Goal: Use online tool/utility: Utilize a website feature to perform a specific function

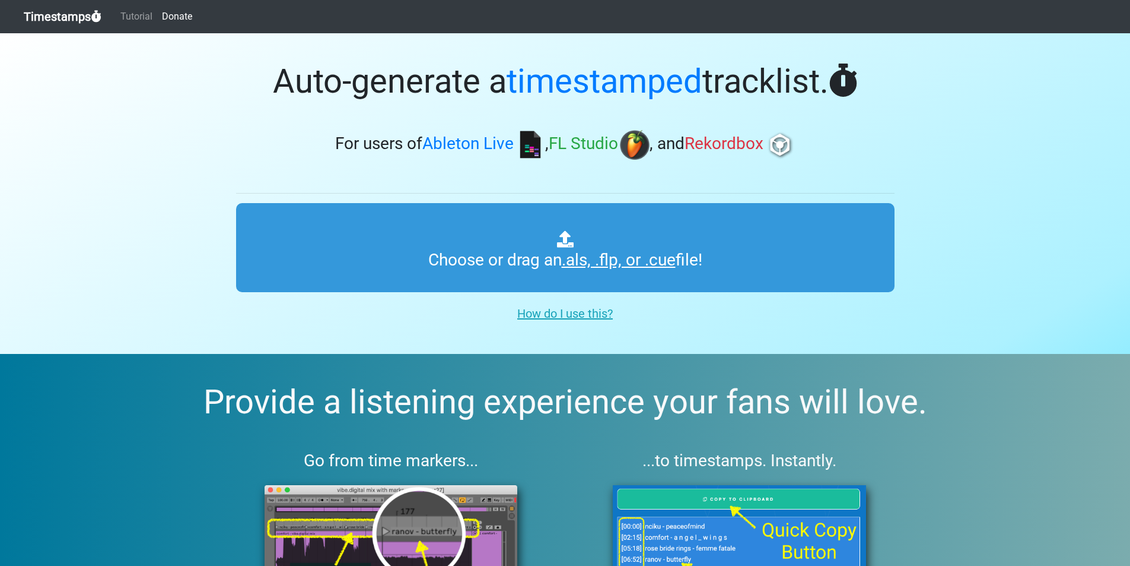
type input "C:\fakepath\01 solo bse.cue"
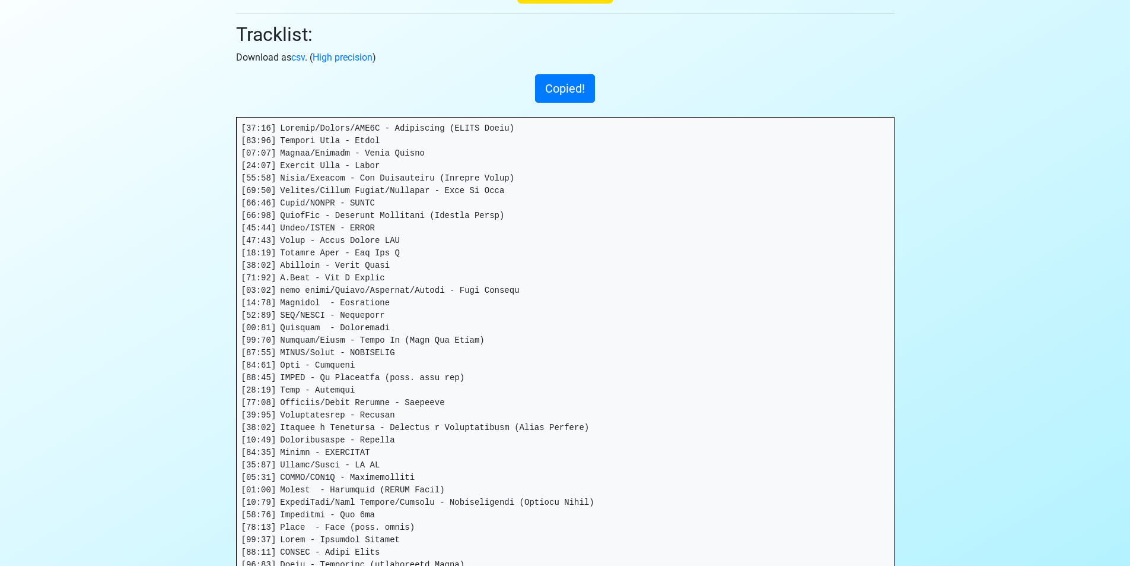
scroll to position [119, 0]
click at [87, 316] on section "Thanks for using Timestamps! Tracklist: Download as csv . ( High precision ) Co…" at bounding box center [565, 374] width 1130 height 919
click at [326, 134] on pre at bounding box center [565, 428] width 657 height 620
click at [326, 126] on pre at bounding box center [565, 428] width 657 height 620
click at [328, 138] on pre at bounding box center [565, 428] width 657 height 620
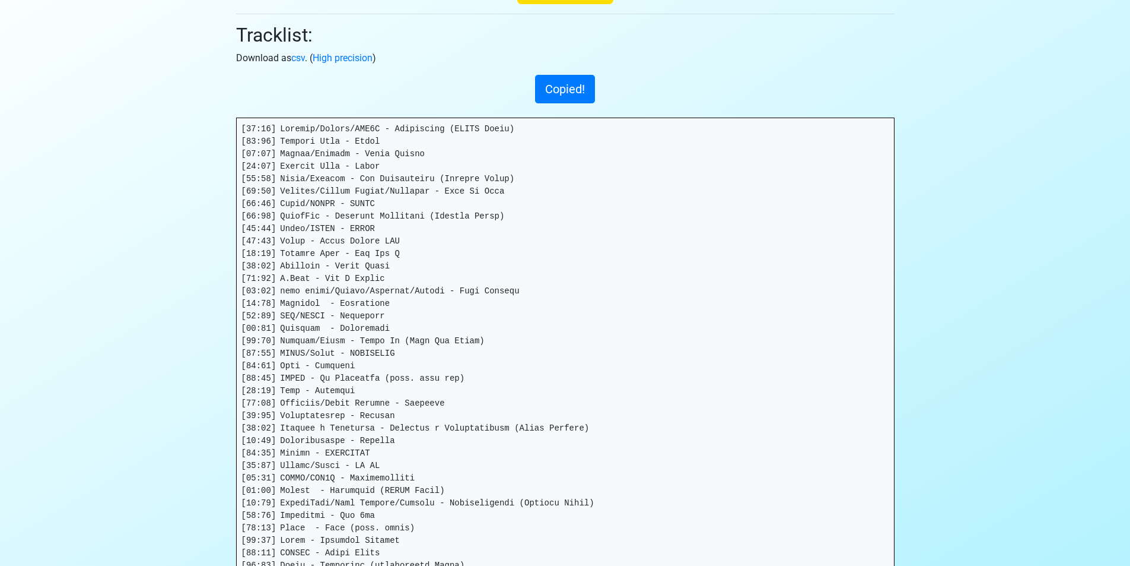
click at [337, 153] on pre at bounding box center [565, 428] width 657 height 620
click at [339, 161] on pre at bounding box center [565, 428] width 657 height 620
click at [350, 176] on pre at bounding box center [565, 428] width 657 height 620
click at [360, 190] on pre at bounding box center [565, 428] width 657 height 620
click at [359, 202] on pre at bounding box center [565, 428] width 657 height 620
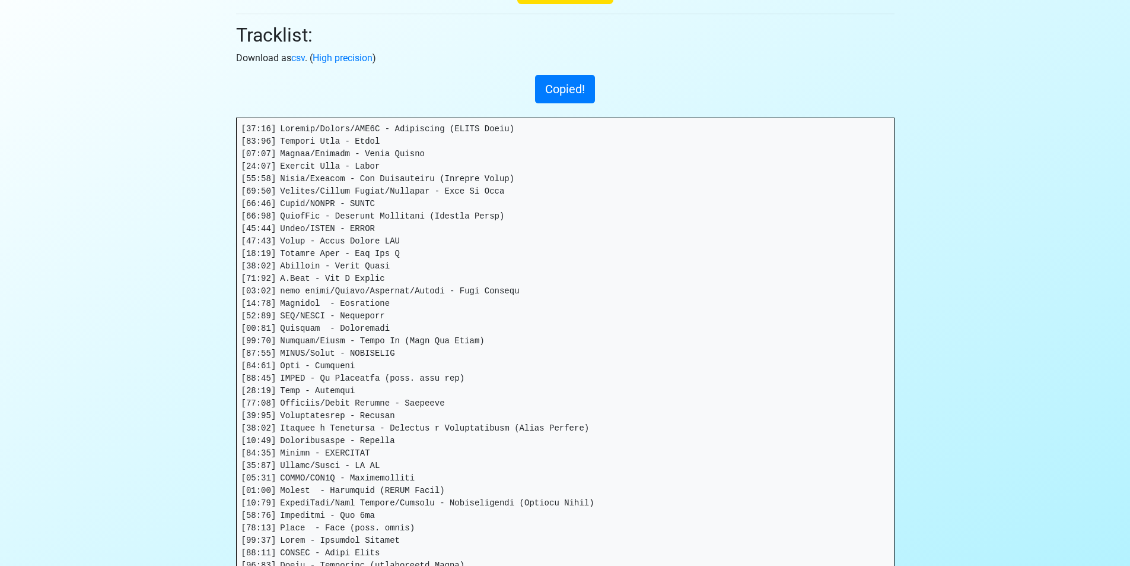
click at [357, 217] on pre at bounding box center [565, 428] width 657 height 620
click at [359, 237] on pre at bounding box center [565, 428] width 657 height 620
click at [363, 250] on pre at bounding box center [565, 428] width 657 height 620
click at [360, 265] on pre at bounding box center [565, 428] width 657 height 620
click at [355, 280] on pre at bounding box center [565, 428] width 657 height 620
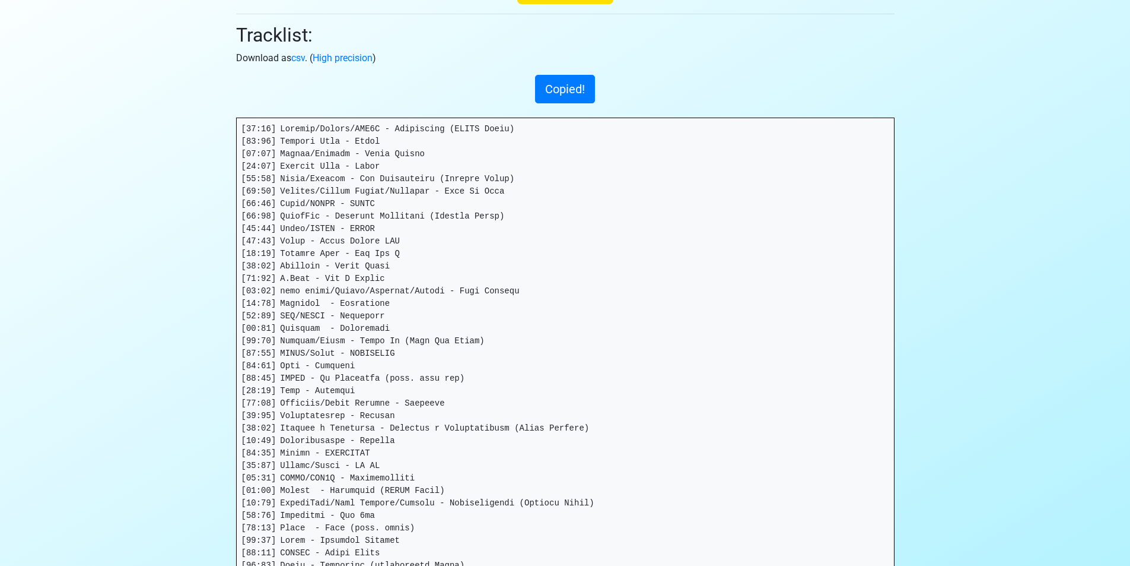
click at [360, 290] on pre at bounding box center [565, 428] width 657 height 620
click at [360, 300] on pre at bounding box center [565, 428] width 657 height 620
click at [357, 320] on pre at bounding box center [565, 428] width 657 height 620
click at [360, 337] on pre at bounding box center [565, 428] width 657 height 620
click at [351, 355] on pre at bounding box center [565, 428] width 657 height 620
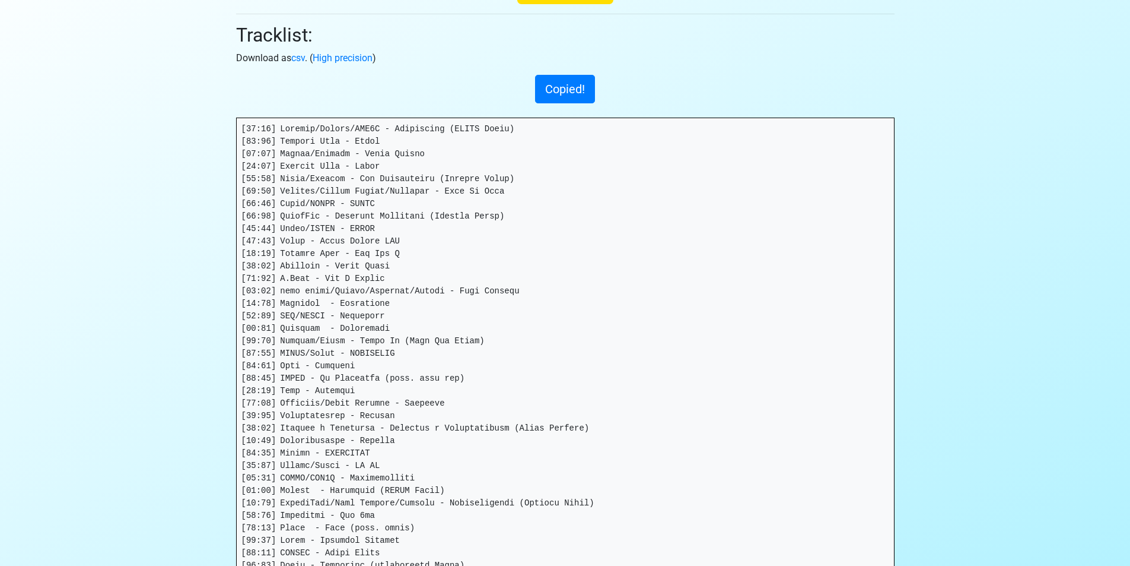
click at [323, 371] on pre at bounding box center [565, 428] width 657 height 620
click at [330, 383] on pre at bounding box center [565, 428] width 657 height 620
click at [344, 403] on pre at bounding box center [565, 428] width 657 height 620
click at [351, 414] on pre at bounding box center [565, 428] width 657 height 620
click at [352, 425] on pre at bounding box center [565, 428] width 657 height 620
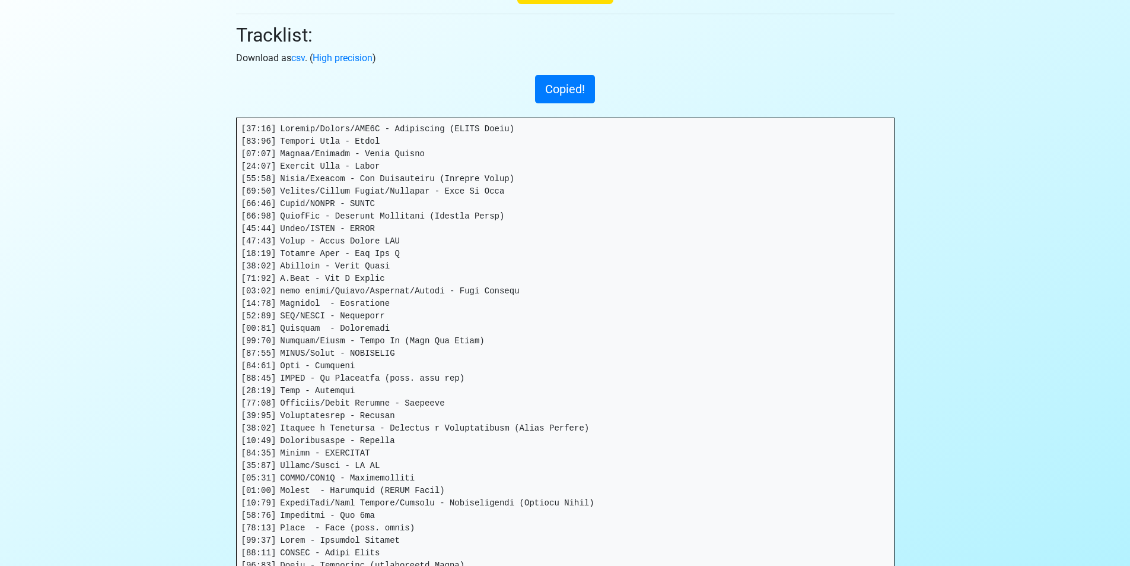
click at [342, 454] on pre at bounding box center [565, 428] width 657 height 620
click at [349, 467] on pre at bounding box center [565, 428] width 657 height 620
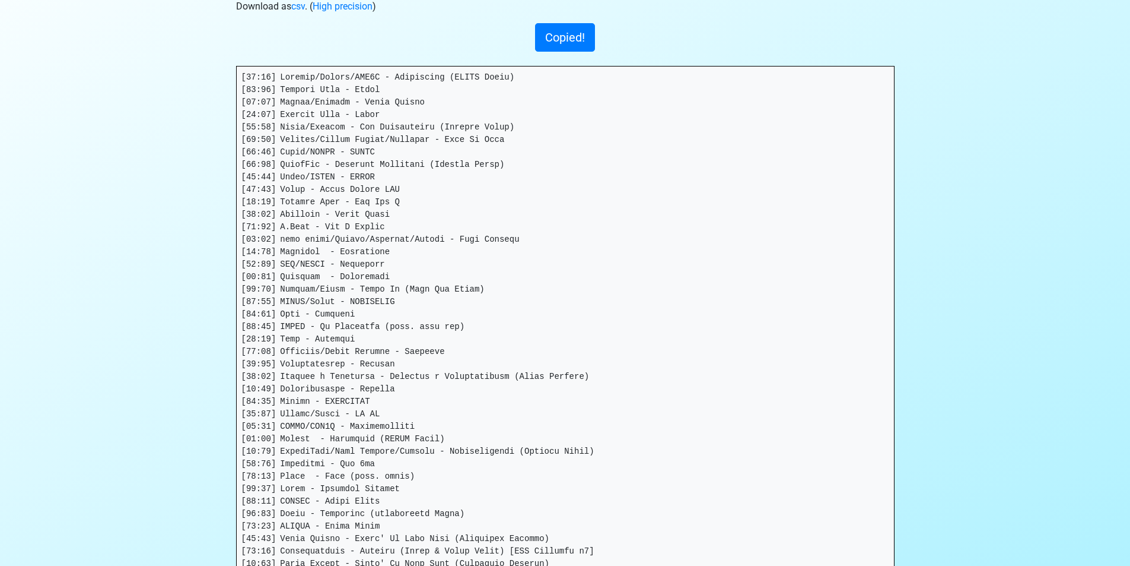
scroll to position [178, 0]
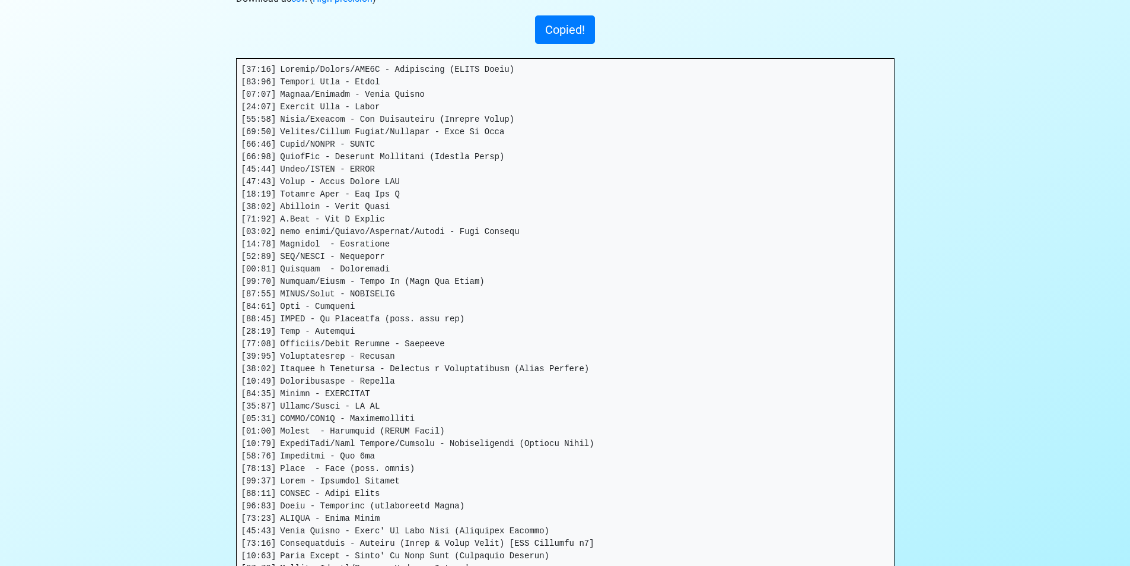
click at [383, 412] on pre at bounding box center [565, 369] width 657 height 620
click at [394, 428] on pre at bounding box center [565, 369] width 657 height 620
click at [386, 447] on pre at bounding box center [565, 369] width 657 height 620
click at [345, 458] on pre at bounding box center [565, 369] width 657 height 620
click at [350, 469] on pre at bounding box center [565, 369] width 657 height 620
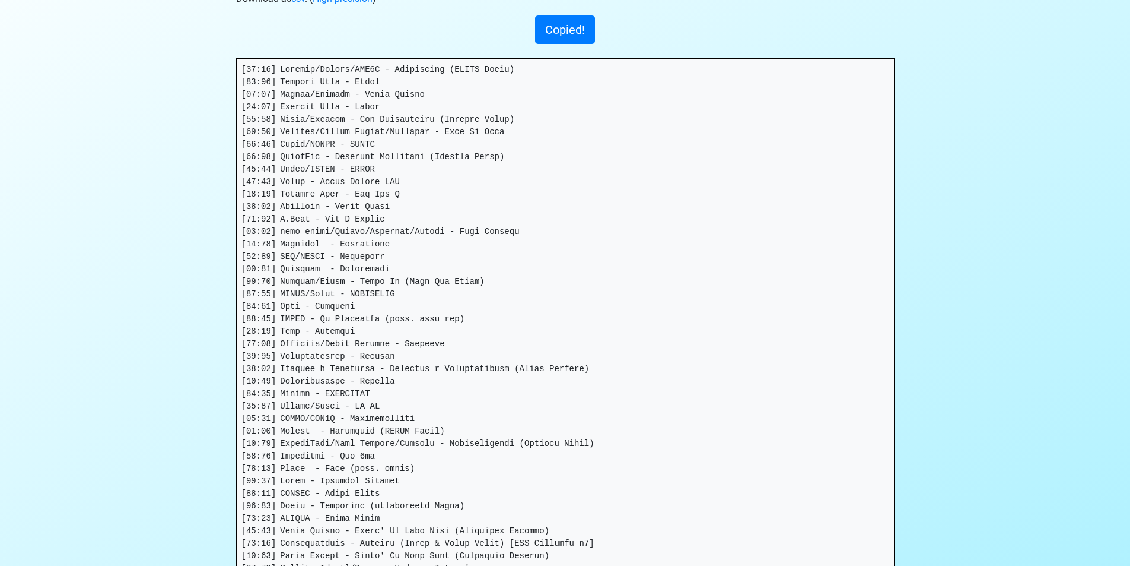
click at [338, 479] on pre at bounding box center [565, 369] width 657 height 620
click at [337, 495] on pre at bounding box center [565, 369] width 657 height 620
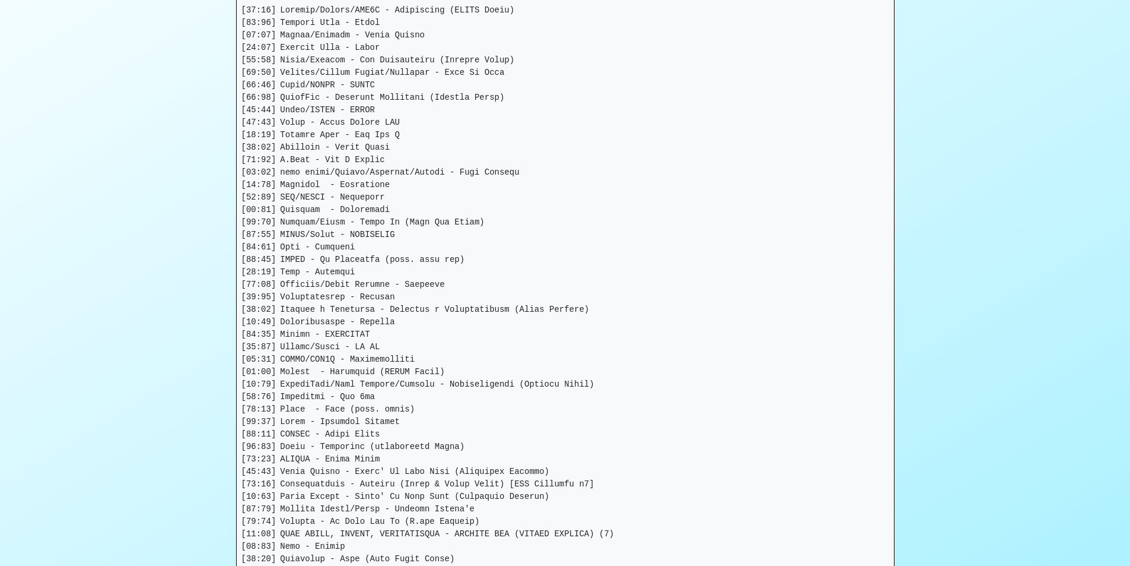
click at [363, 447] on pre at bounding box center [565, 309] width 657 height 620
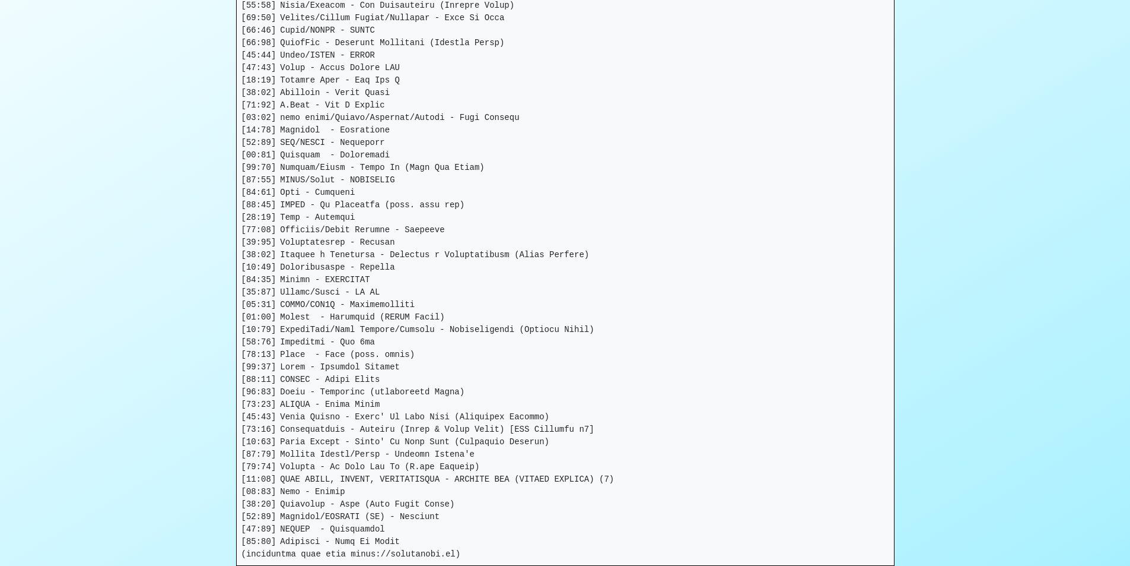
scroll to position [297, 0]
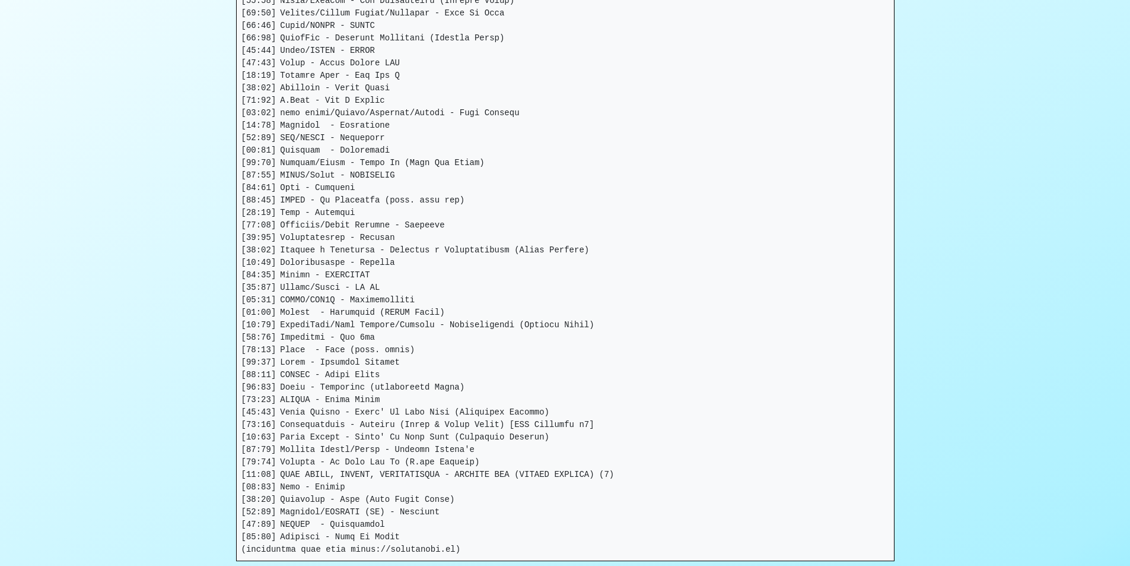
click at [381, 418] on pre at bounding box center [565, 250] width 657 height 620
click at [380, 425] on pre at bounding box center [565, 250] width 657 height 620
click at [373, 452] on pre at bounding box center [565, 250] width 657 height 620
click at [373, 463] on pre at bounding box center [565, 250] width 657 height 620
click at [369, 472] on pre at bounding box center [565, 250] width 657 height 620
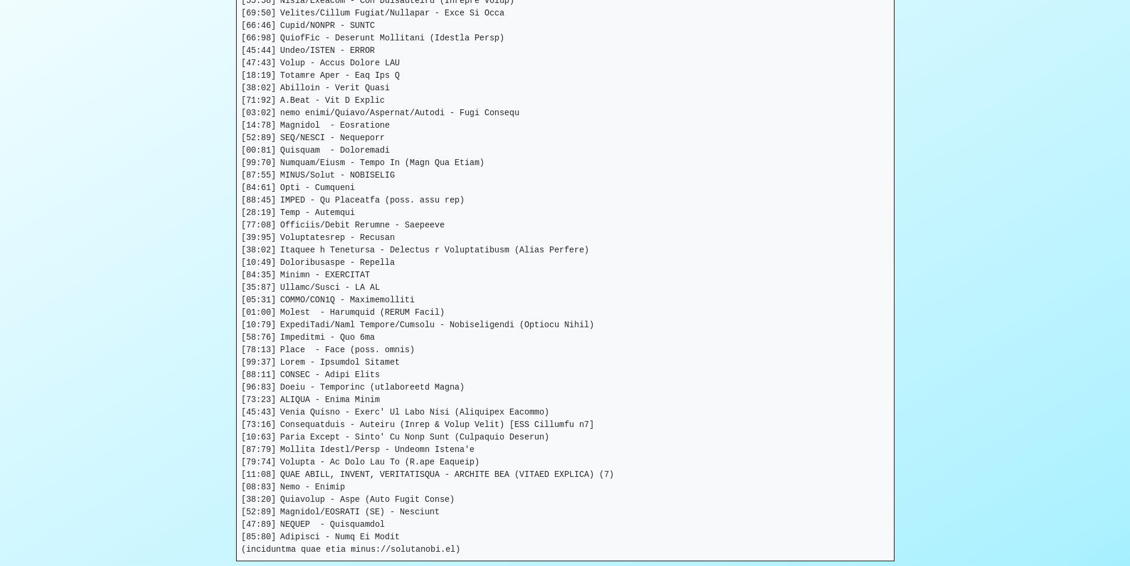
click at [335, 488] on pre at bounding box center [565, 250] width 657 height 620
click at [344, 498] on pre at bounding box center [565, 250] width 657 height 620
click at [339, 511] on pre at bounding box center [565, 250] width 657 height 620
click at [339, 529] on pre at bounding box center [565, 250] width 657 height 620
click at [338, 541] on pre at bounding box center [565, 250] width 657 height 620
